Goal: Communication & Community: Answer question/provide support

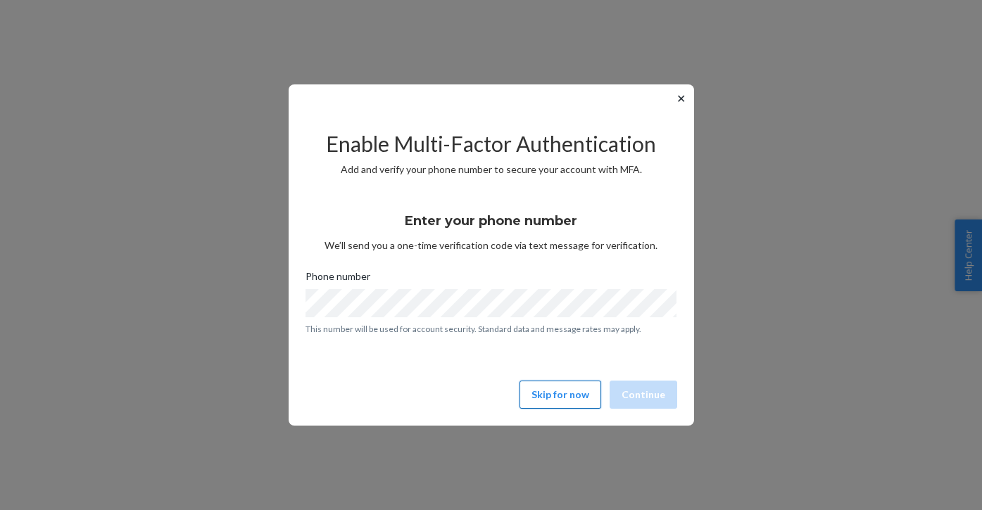
click at [581, 388] on button "Skip for now" at bounding box center [560, 395] width 82 height 28
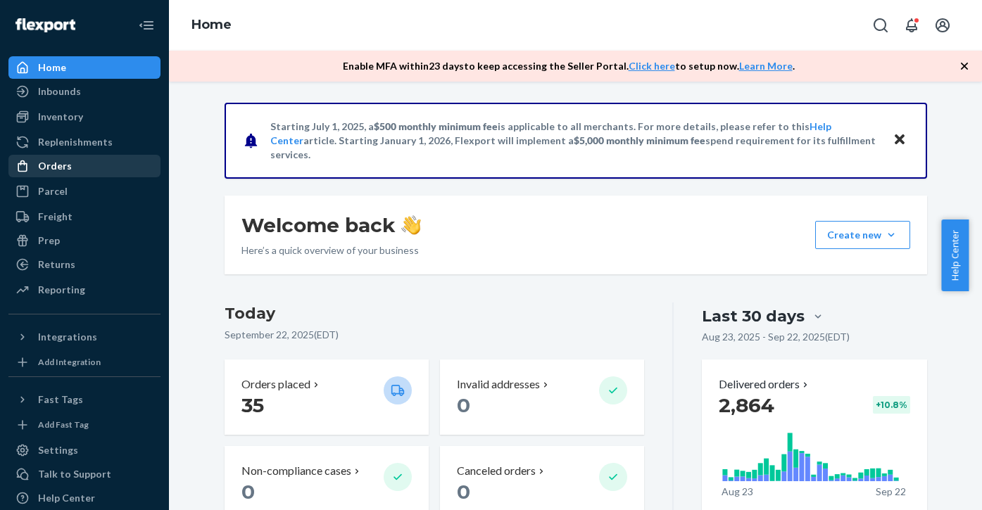
click at [63, 167] on div "Orders" at bounding box center [55, 166] width 34 height 14
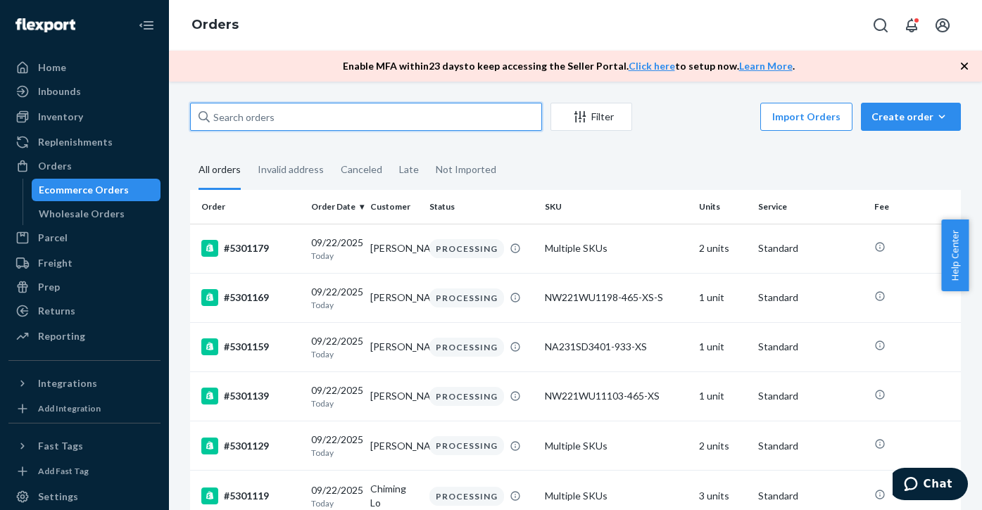
click at [269, 113] on input "text" at bounding box center [366, 117] width 352 height 28
paste input "5222049"
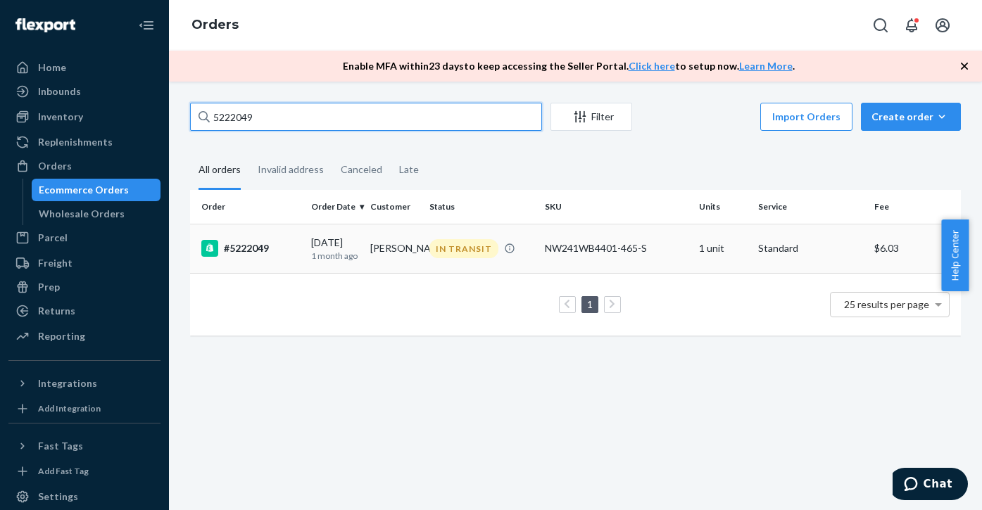
type input "5222049"
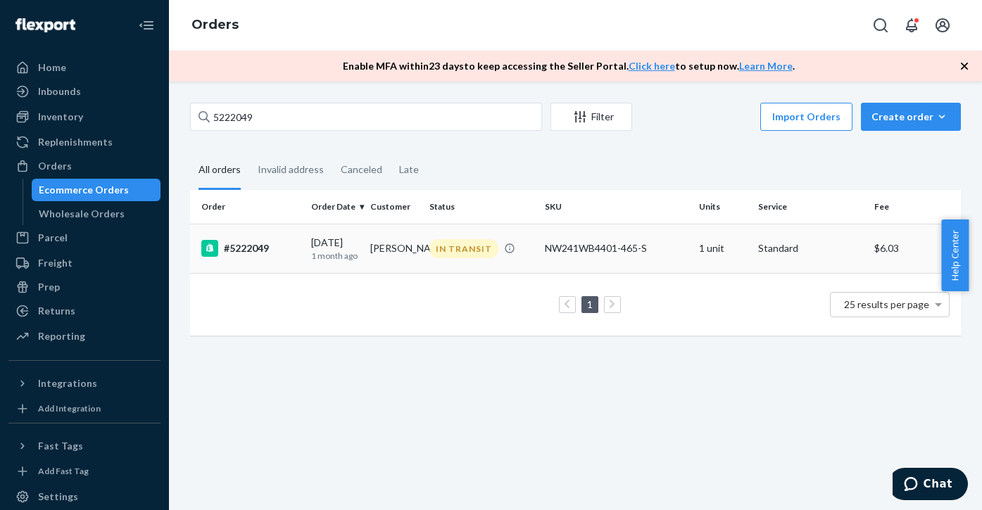
click at [243, 251] on div "#5222049" at bounding box center [250, 248] width 99 height 17
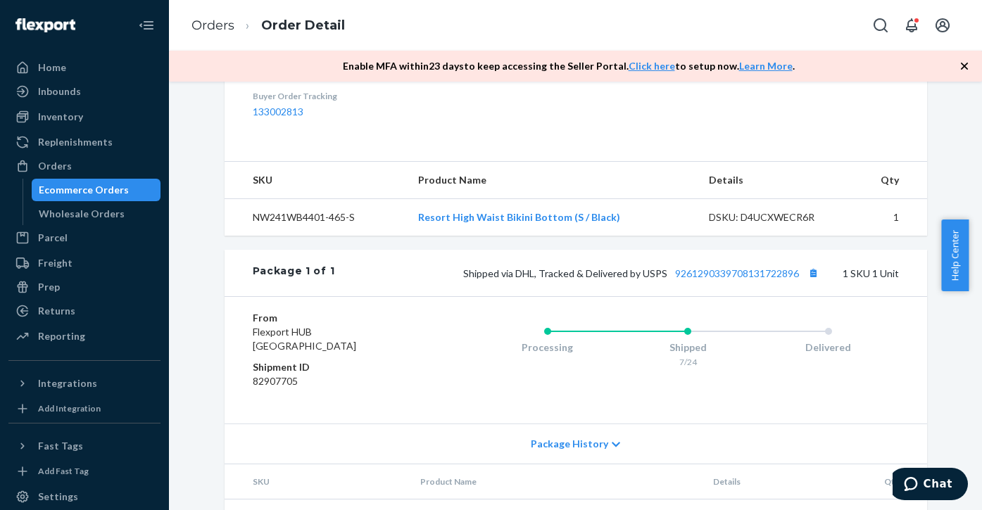
scroll to position [562, 0]
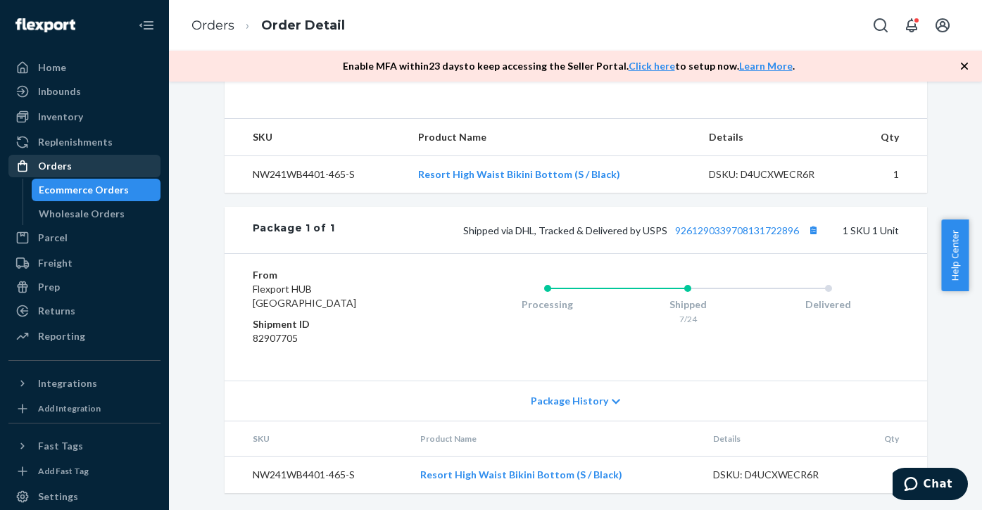
click at [53, 164] on div "Orders" at bounding box center [55, 166] width 34 height 14
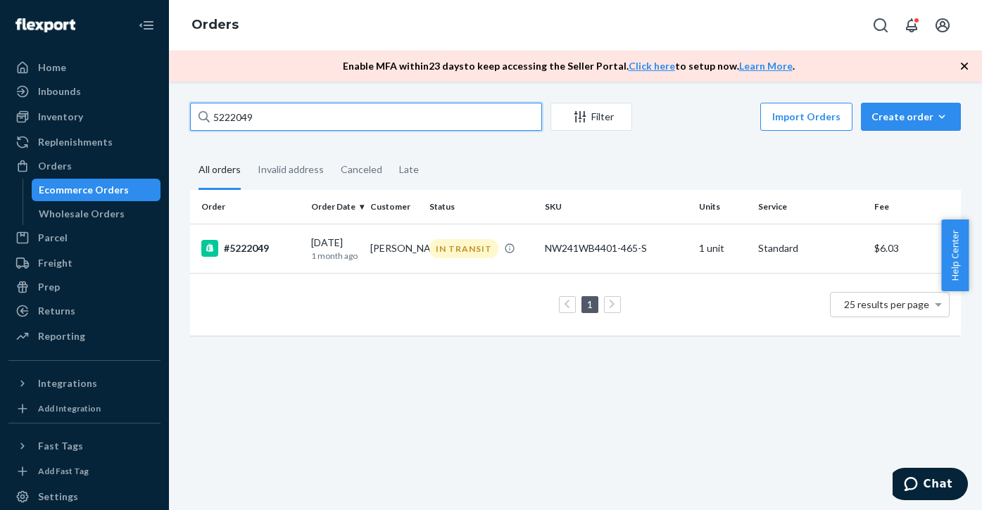
click at [226, 117] on input "5222049" at bounding box center [366, 117] width 352 height 28
paste input "7617"
type input "5276179"
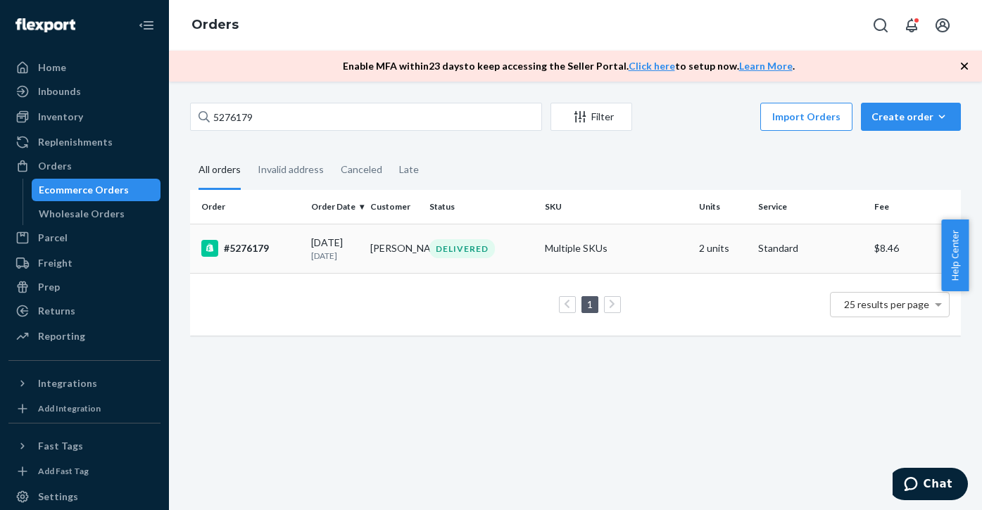
click at [246, 251] on div "#5276179" at bounding box center [250, 248] width 99 height 17
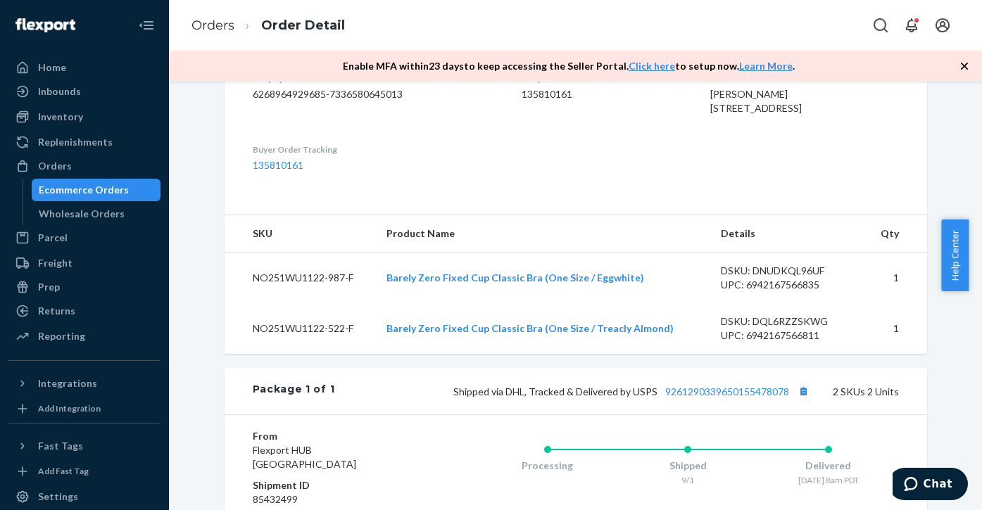
scroll to position [383, 0]
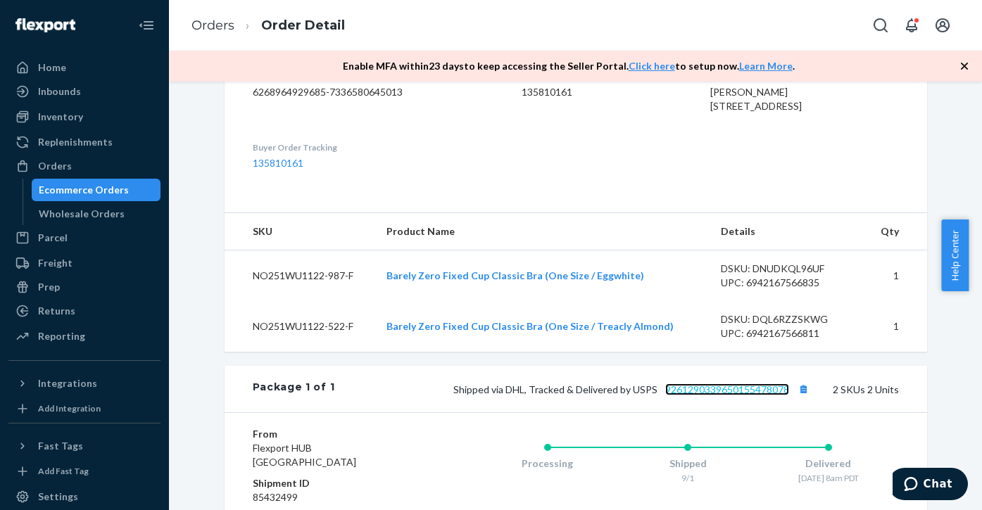
click at [706, 396] on link "9261290339650155478078" at bounding box center [727, 390] width 124 height 12
click at [929, 480] on span "Chat" at bounding box center [937, 484] width 29 height 13
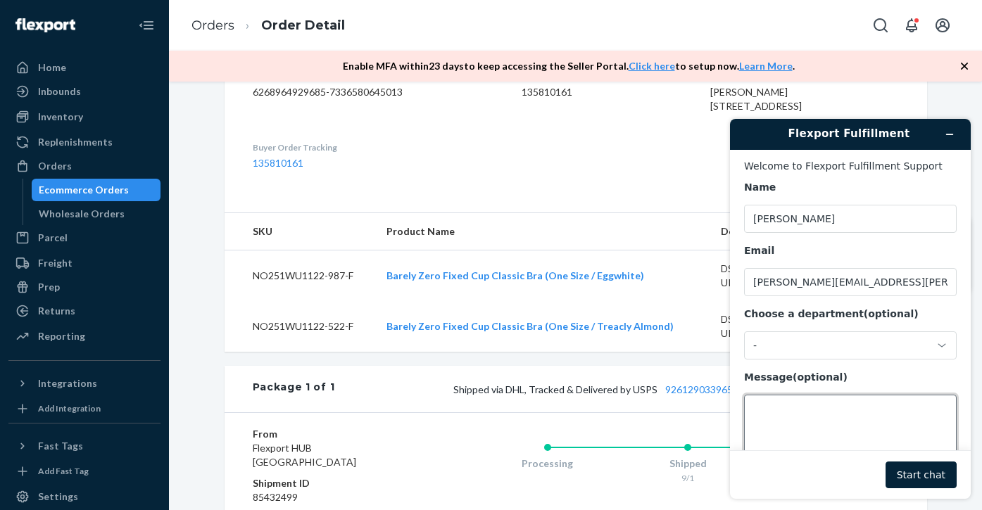
click at [816, 431] on textarea "Message (optional)" at bounding box center [850, 434] width 213 height 79
paste textarea "5276179"
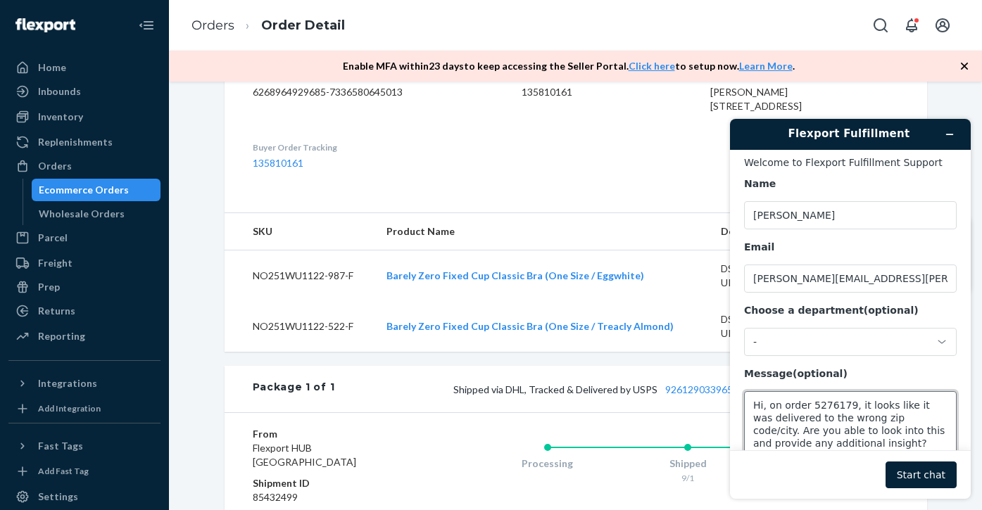
scroll to position [17, 0]
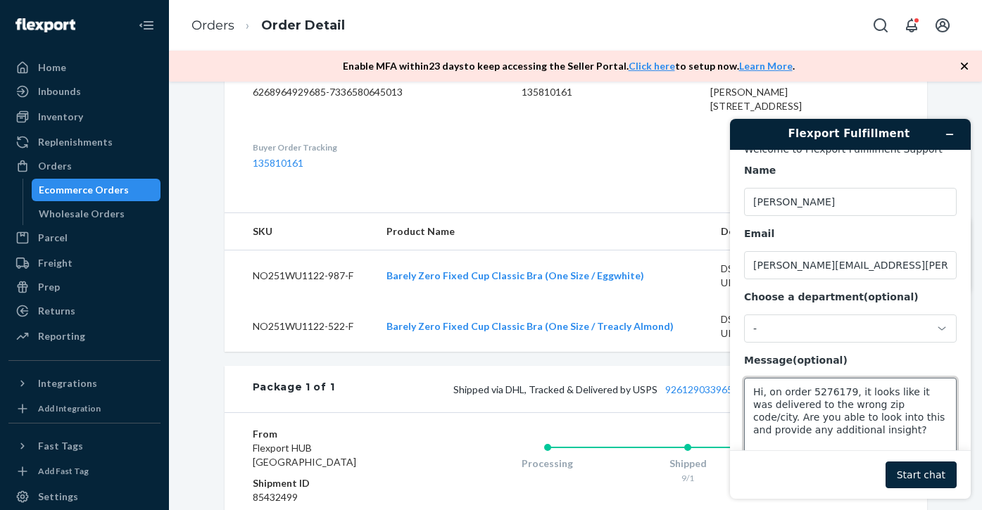
type textarea "Hi, on order 5276179, it looks like it was delivered to the wrong zip code/city…"
click at [932, 476] on button "Start chat" at bounding box center [920, 475] width 71 height 27
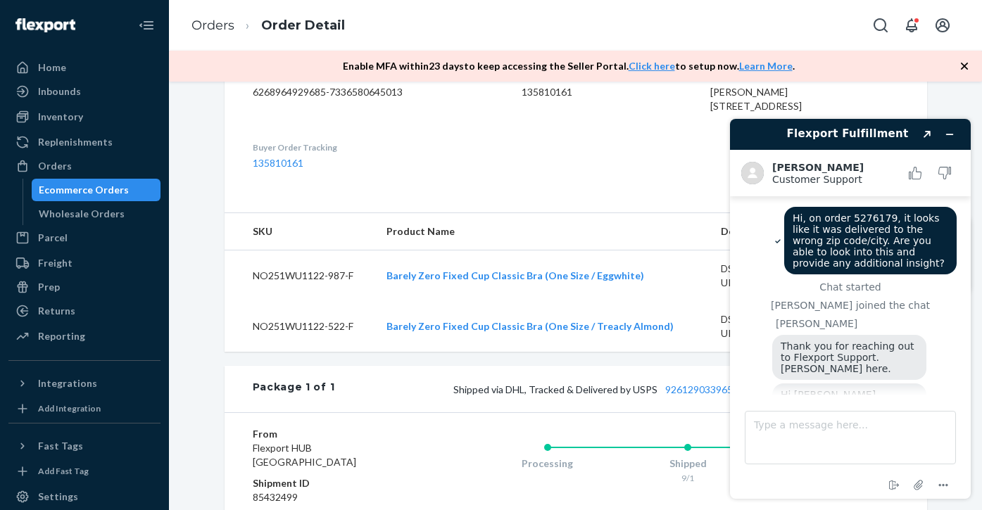
scroll to position [23, 0]
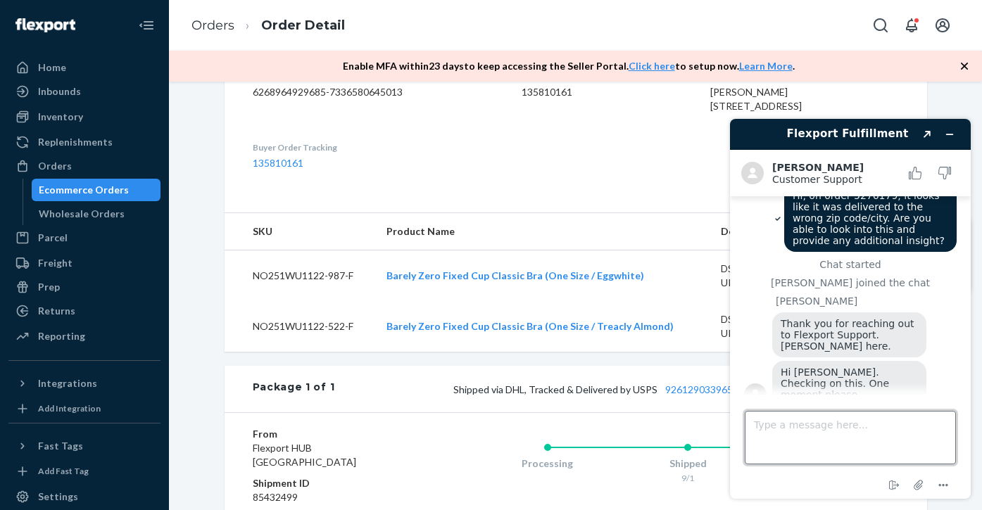
click at [863, 435] on textarea "Type a message here..." at bounding box center [850, 437] width 211 height 53
type textarea "thanks!"
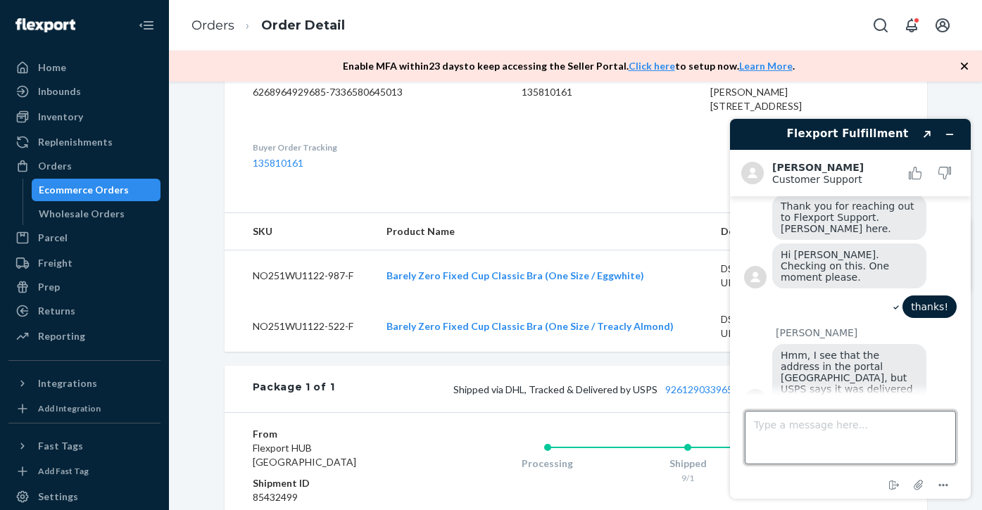
scroll to position [137, 0]
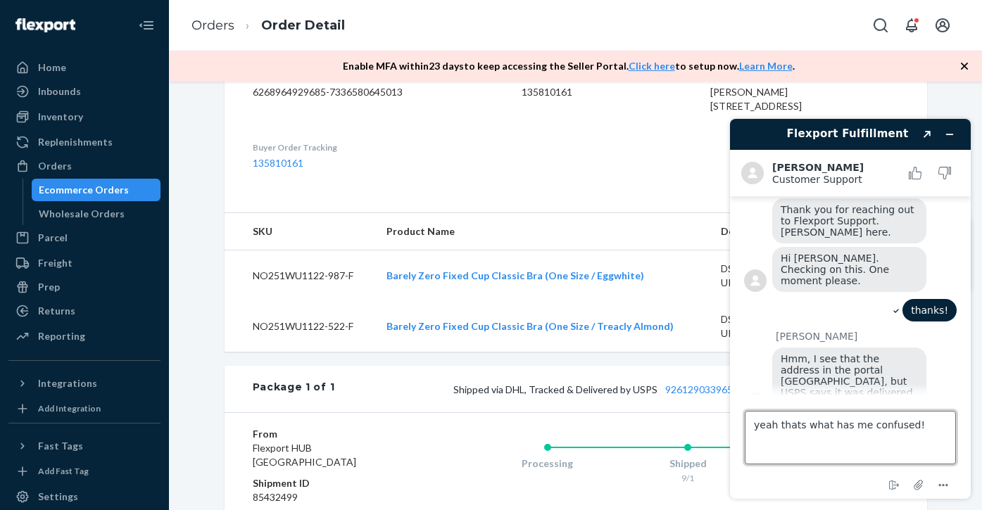
type textarea "yeah thats what has me confused"
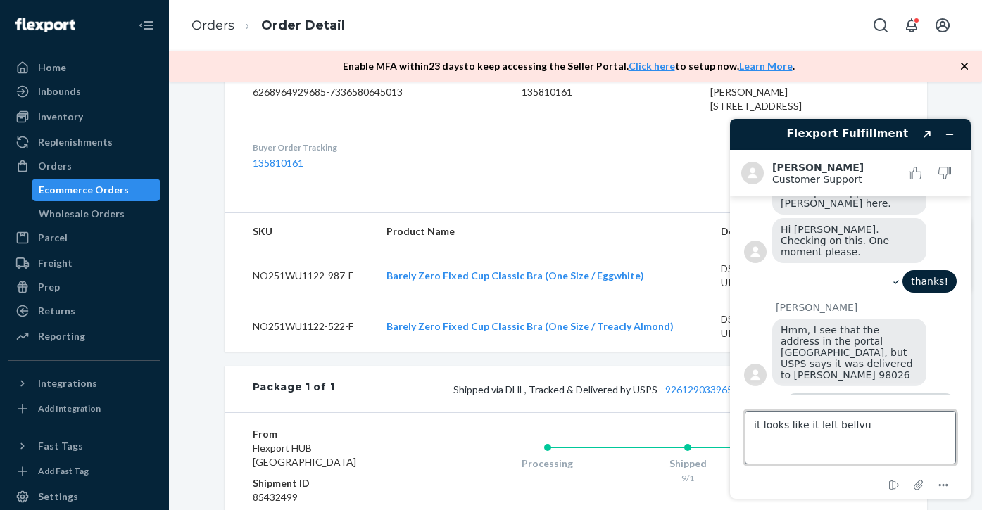
scroll to position [169, 0]
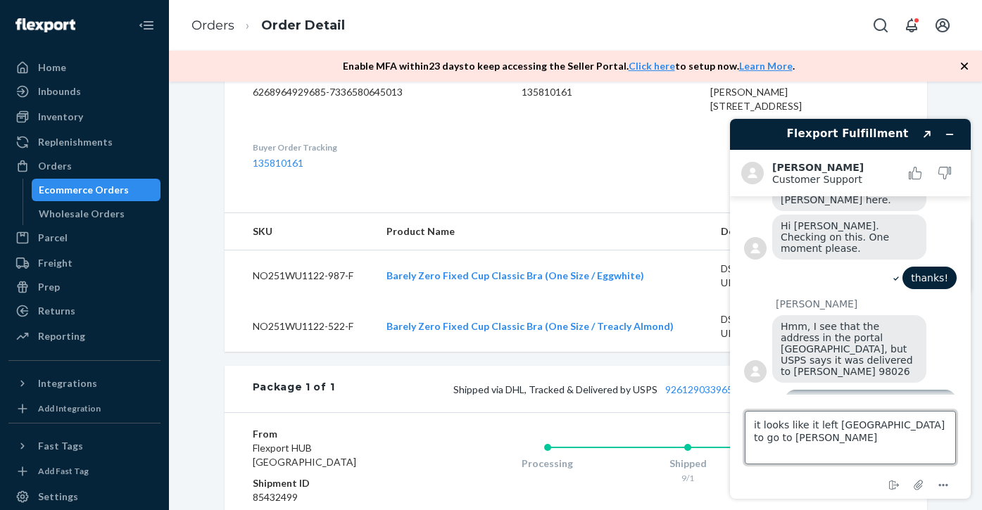
type textarea "it looks like it left bellvue to go to edmonds"
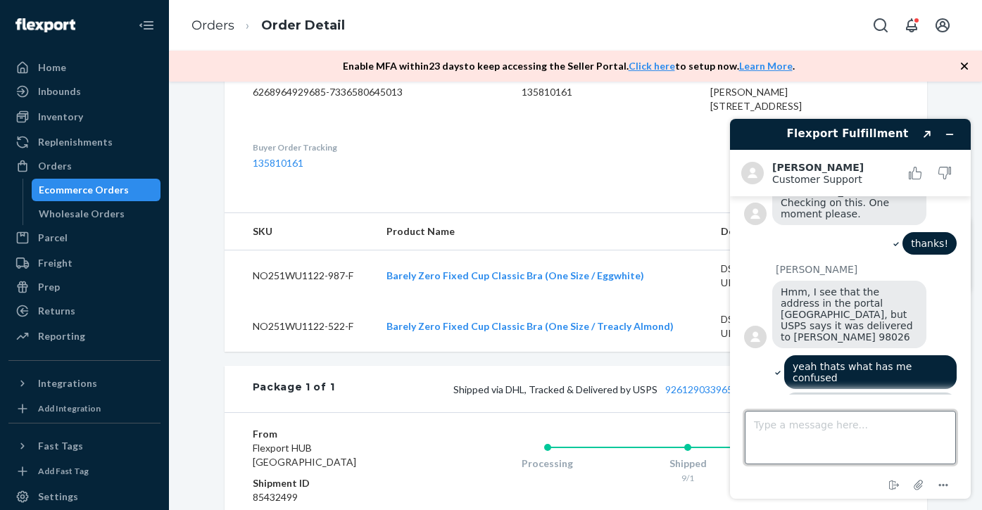
scroll to position [309, 0]
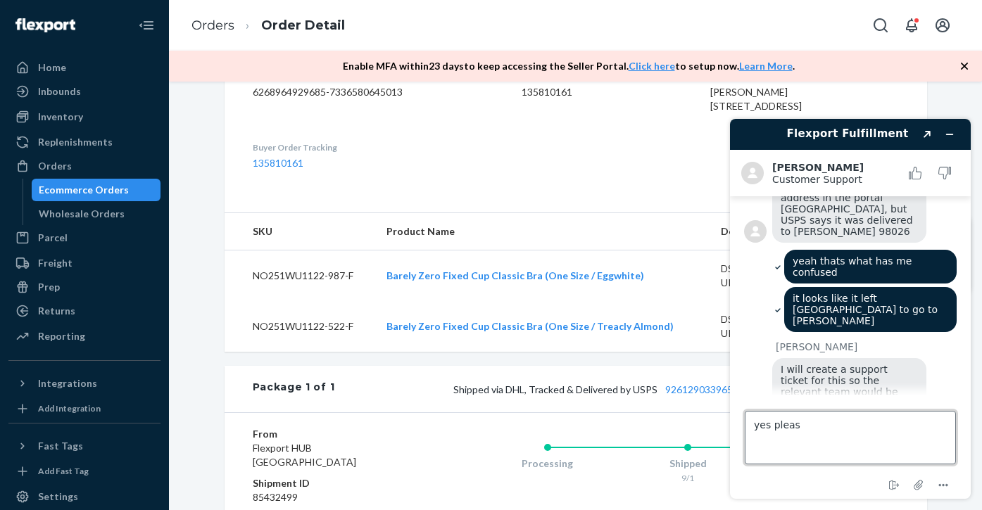
type textarea "yes please"
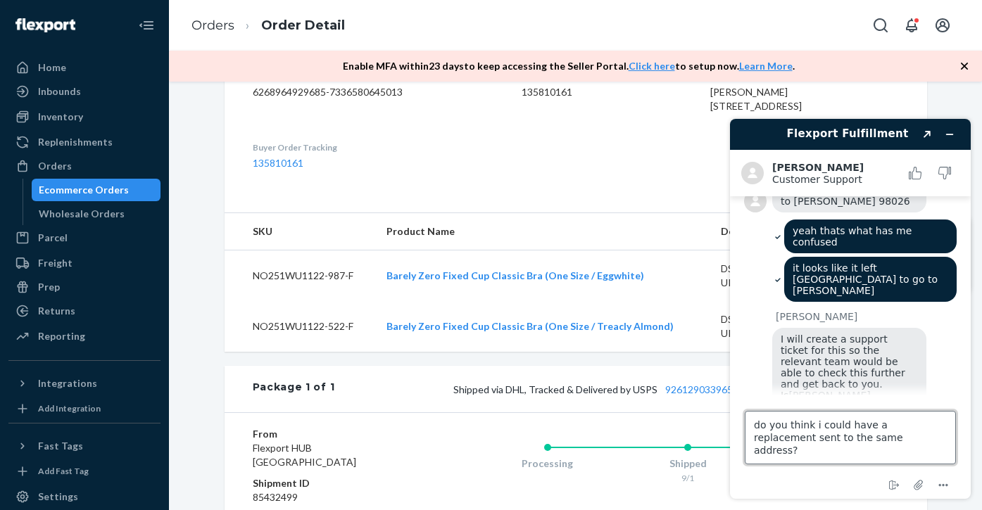
type textarea "do you think i could have a replacement sent to the same address?"
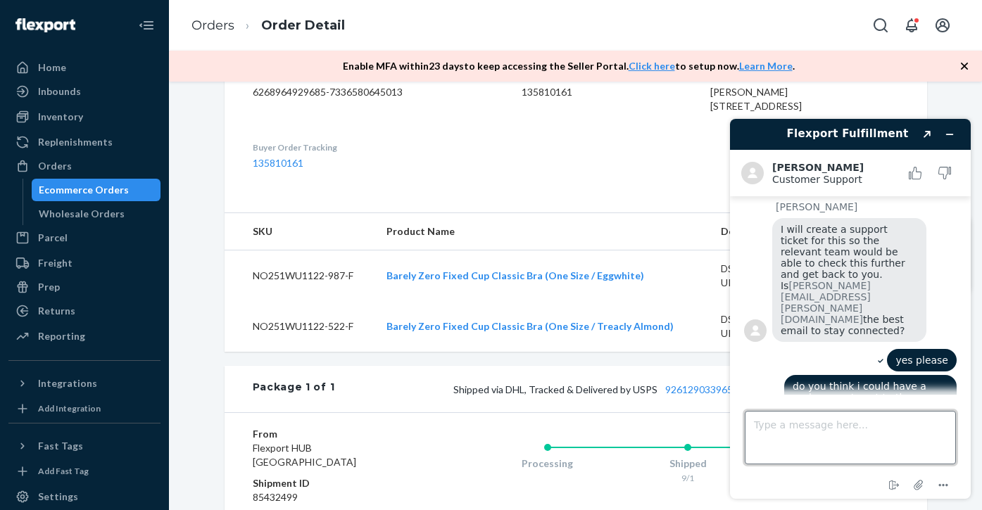
scroll to position [453, 0]
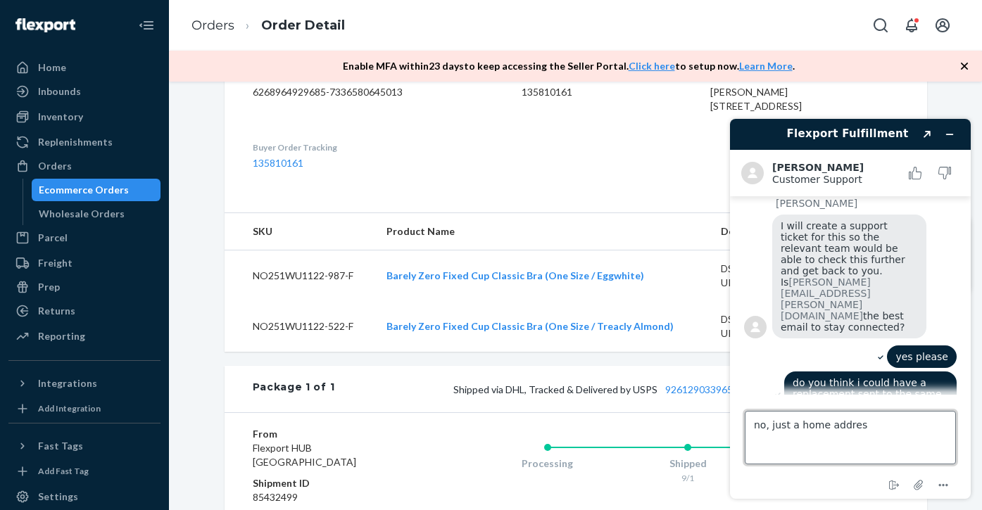
type textarea "no, just a home address"
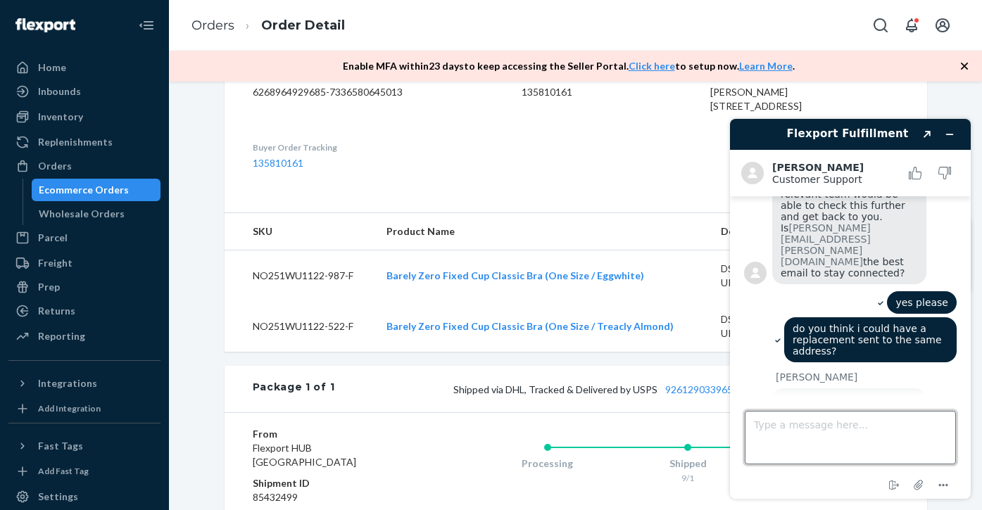
scroll to position [585, 0]
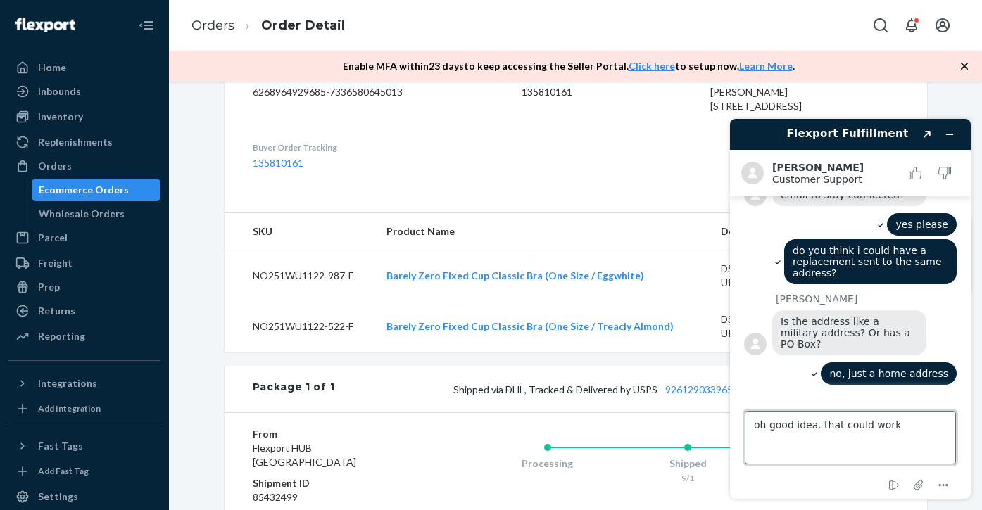
type textarea "oh good idea. that could work!"
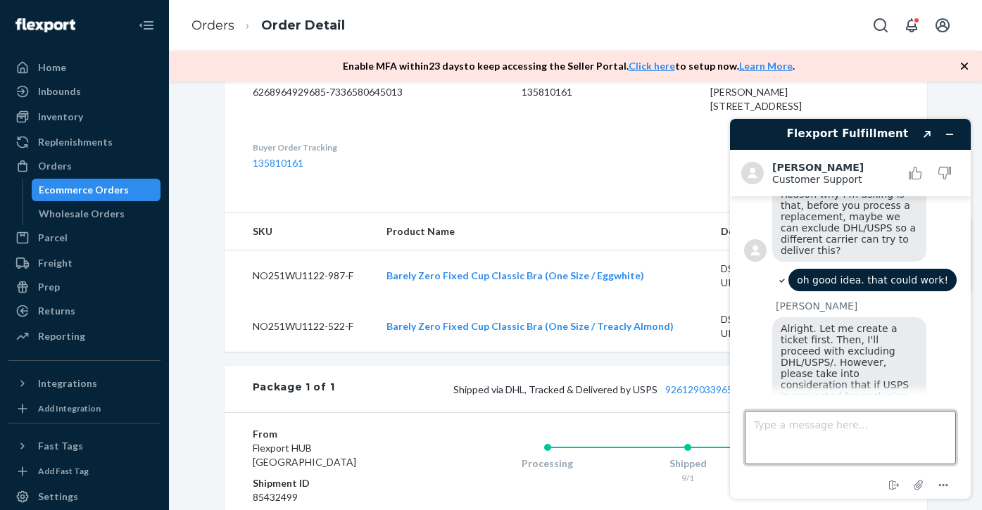
scroll to position [860, 0]
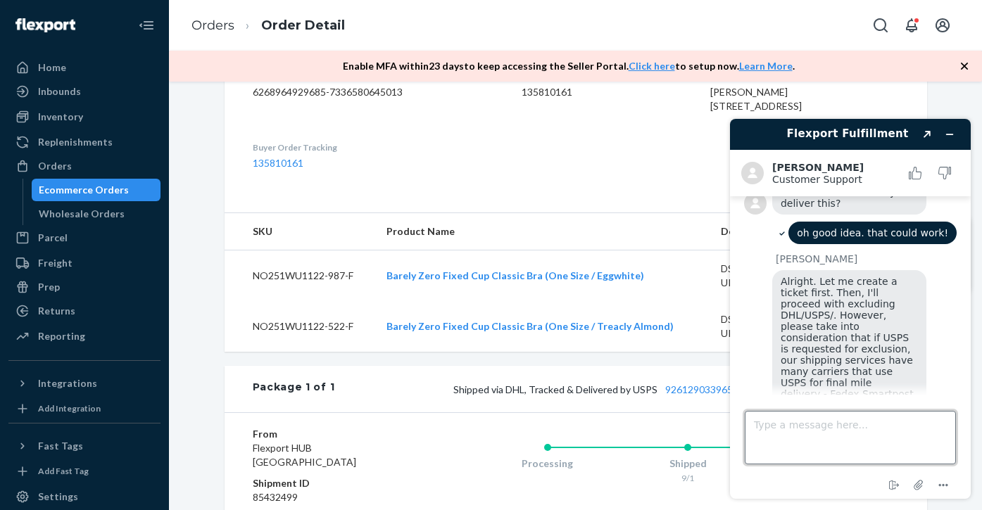
click at [809, 427] on textarea "Type a message here..." at bounding box center [850, 437] width 211 height 53
type textarea "I understand. Still worth a try. Thank you!"
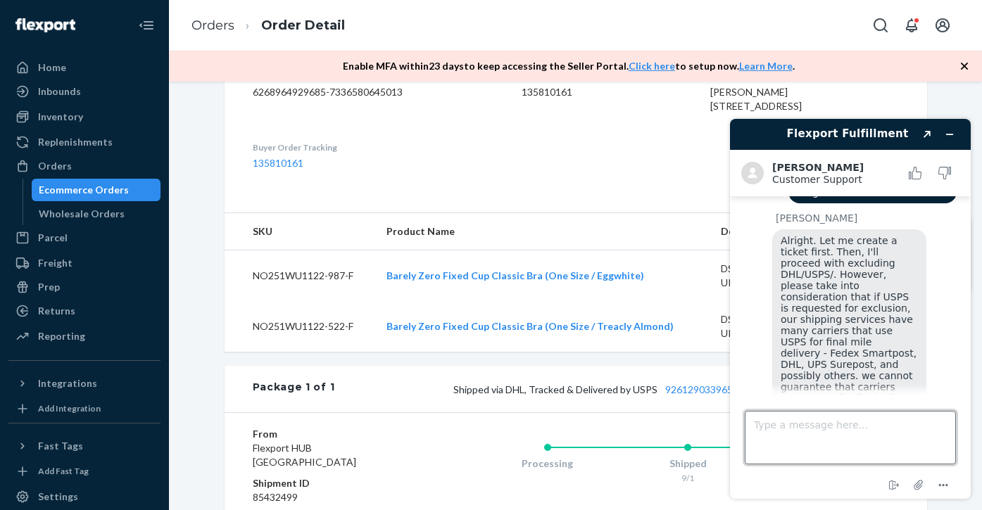
click at [819, 450] on textarea "Type a message here..." at bounding box center [850, 437] width 211 height 53
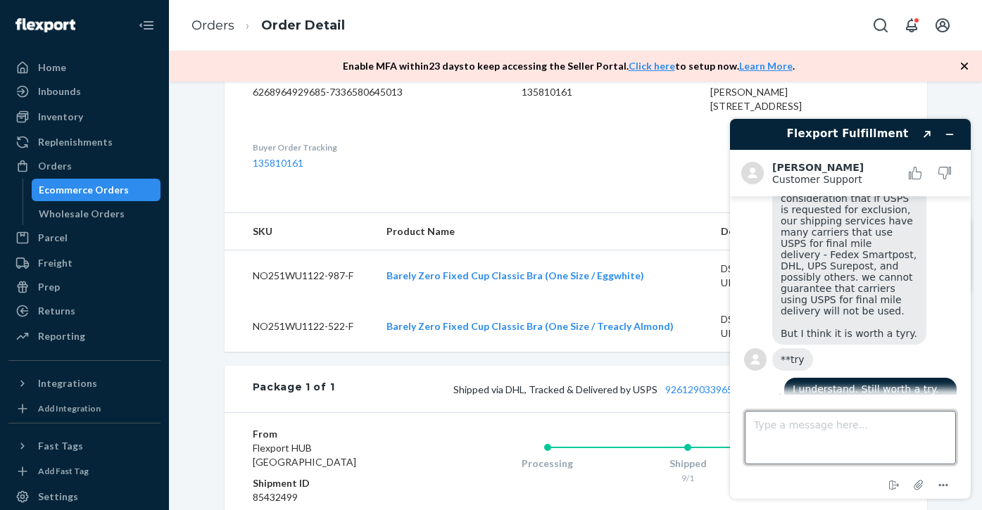
click at [821, 429] on textarea "Type a message here..." at bounding box center [850, 437] width 211 height 53
type textarea "thank you!"
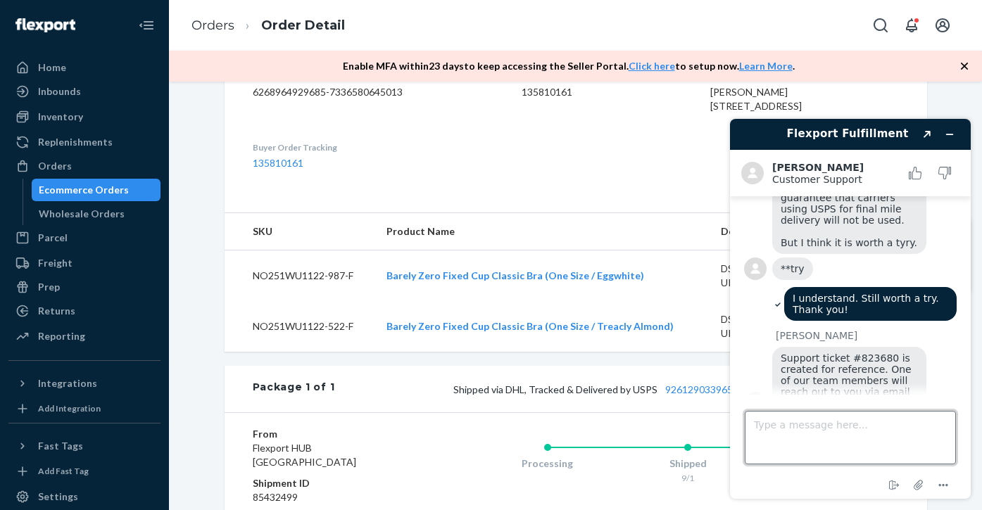
scroll to position [1087, 0]
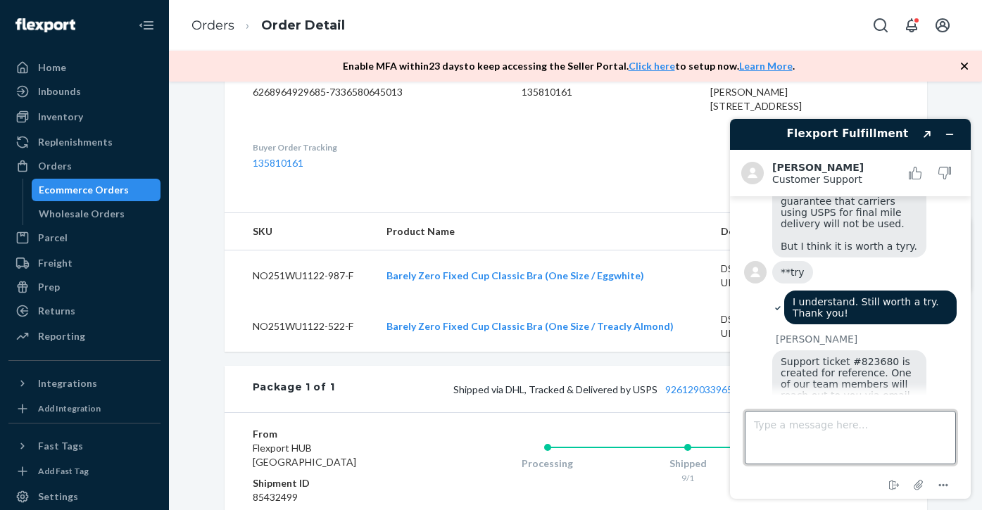
click at [814, 441] on textarea "Type a message here..." at bounding box center [850, 437] width 211 height 53
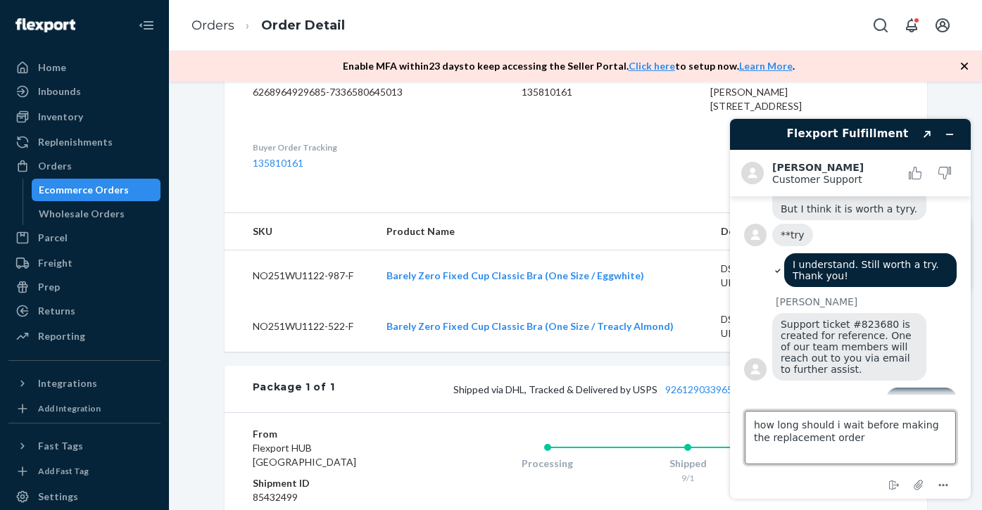
type textarea "how long should i wait before making the replacement order?"
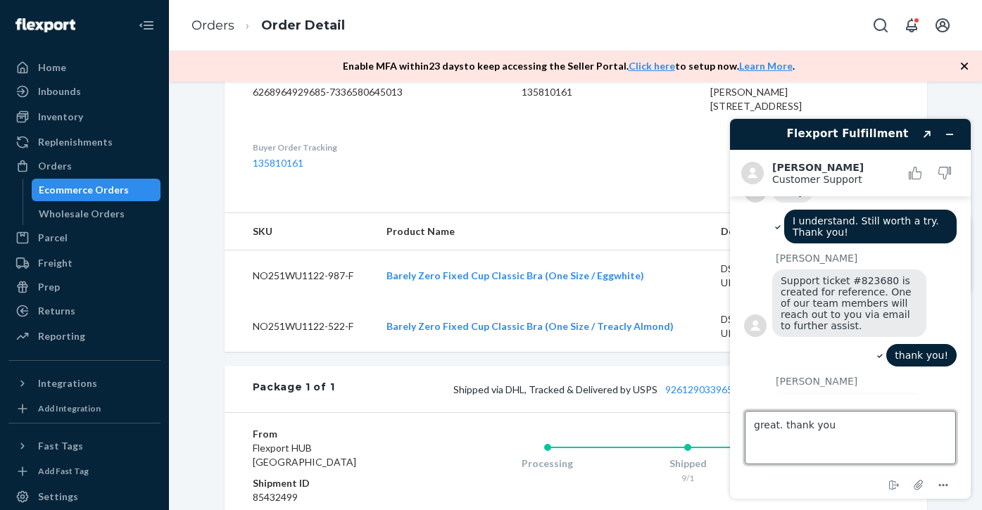
type textarea "great. thank you!"
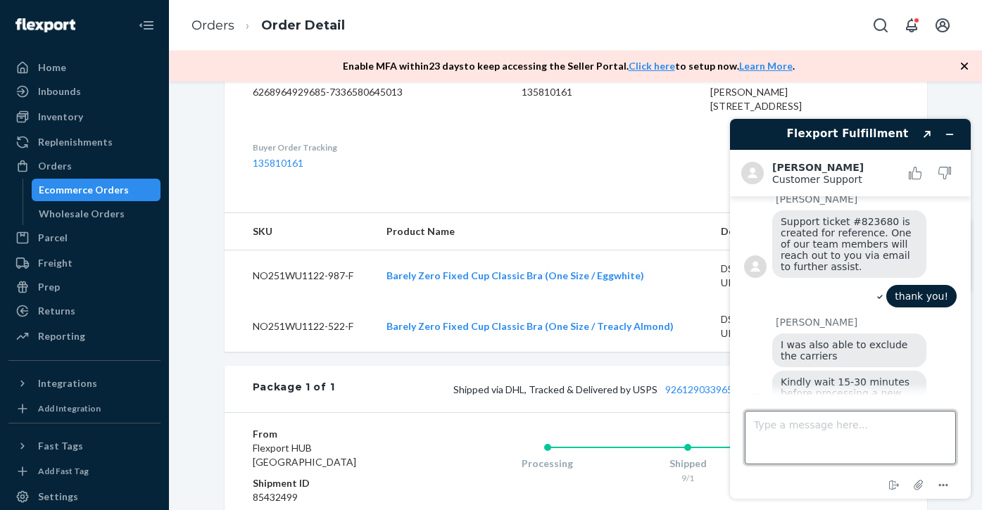
scroll to position [1256, 0]
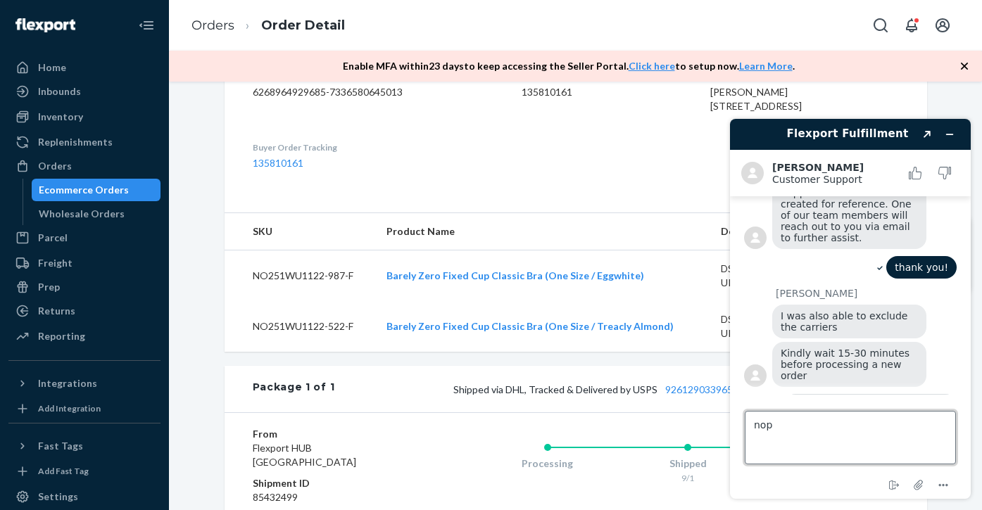
type textarea "nope"
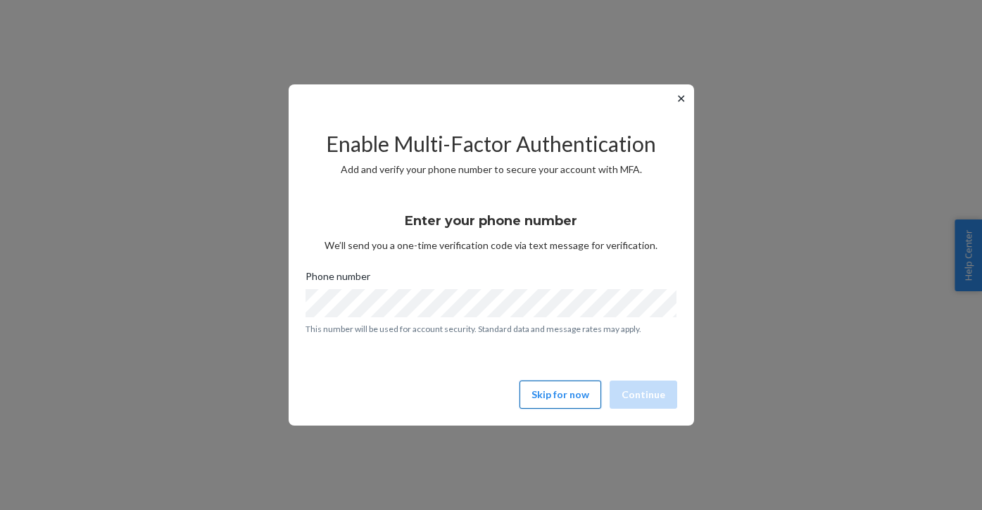
click at [570, 386] on button "Skip for now" at bounding box center [560, 395] width 82 height 28
click at [556, 394] on button "Skip for now" at bounding box center [561, 395] width 82 height 28
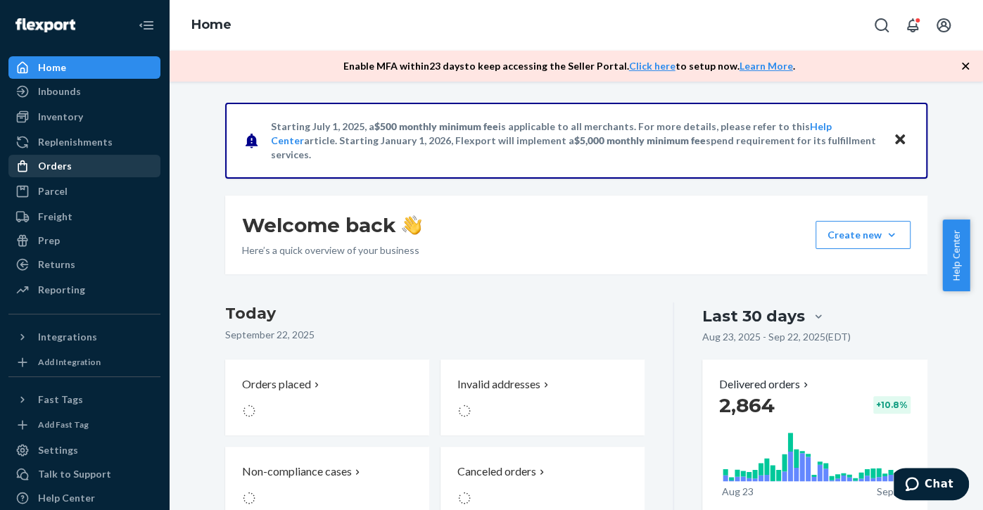
click at [56, 163] on div "Orders" at bounding box center [55, 166] width 34 height 14
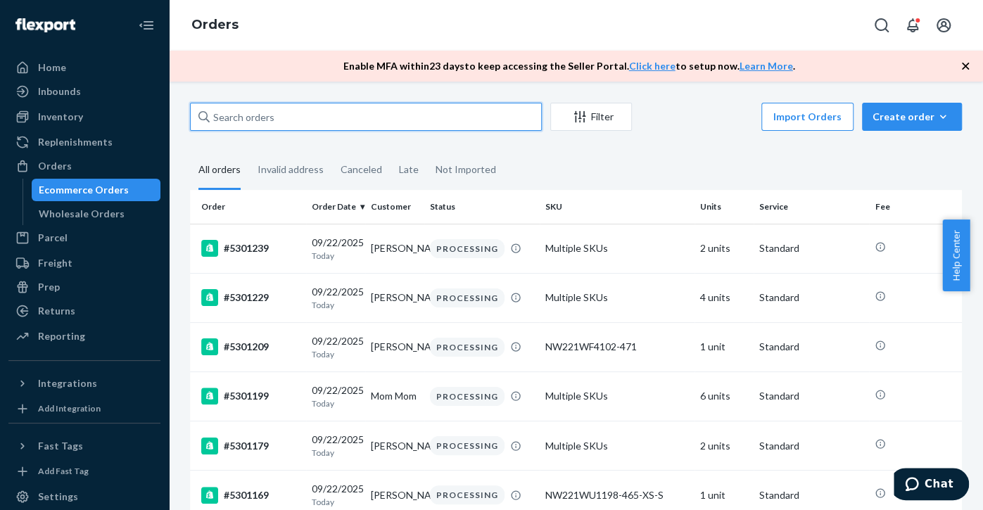
click at [279, 119] on input "text" at bounding box center [366, 117] width 352 height 28
paste input "5276179"
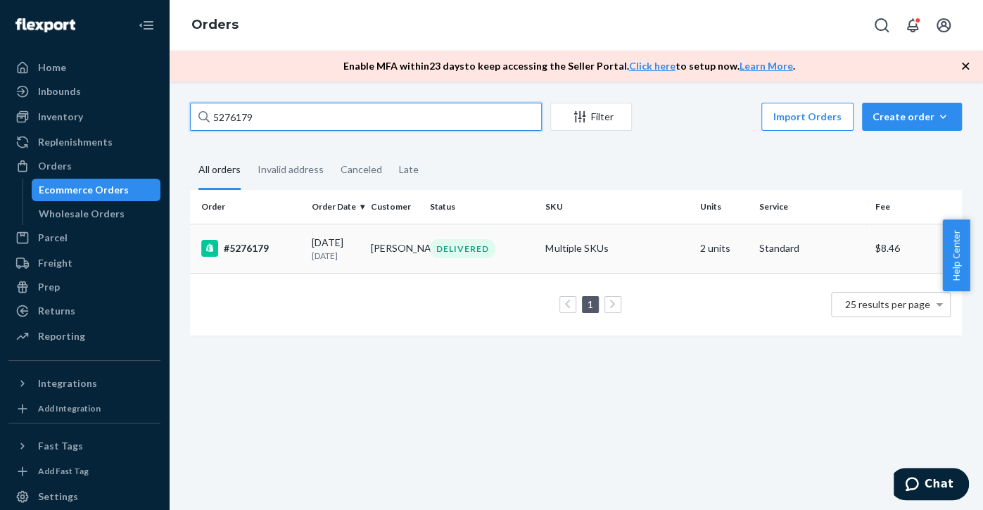
type input "5276179"
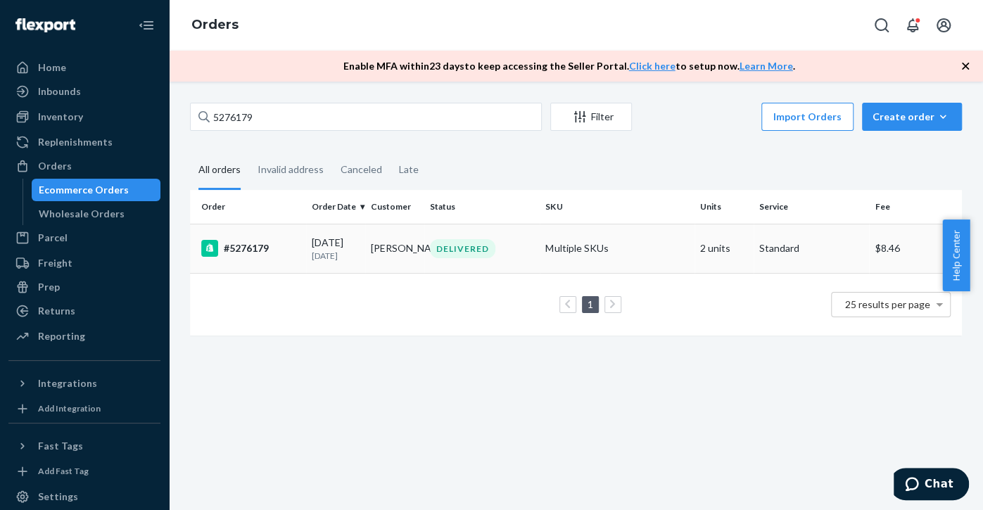
click at [252, 257] on td "#5276179" at bounding box center [248, 248] width 116 height 49
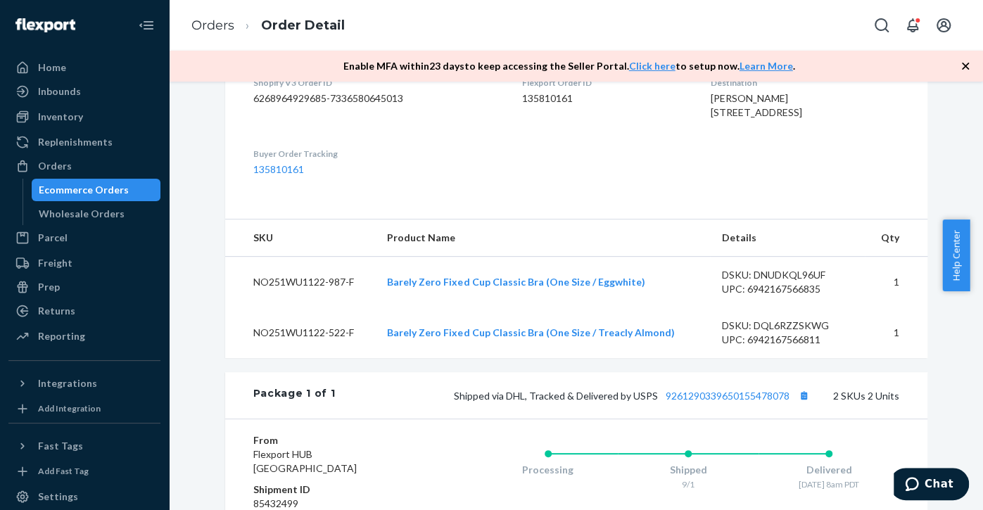
scroll to position [377, 0]
drag, startPoint x: 331, startPoint y: 494, endPoint x: 232, endPoint y: 495, distance: 98.5
click at [232, 495] on div "From Flexport HUB San Bernardino, CA 92408 Shipment ID 85432499 Processing Ship…" at bounding box center [576, 481] width 702 height 127
copy span "San Bernardino, CA"
